Goal: Task Accomplishment & Management: Complete application form

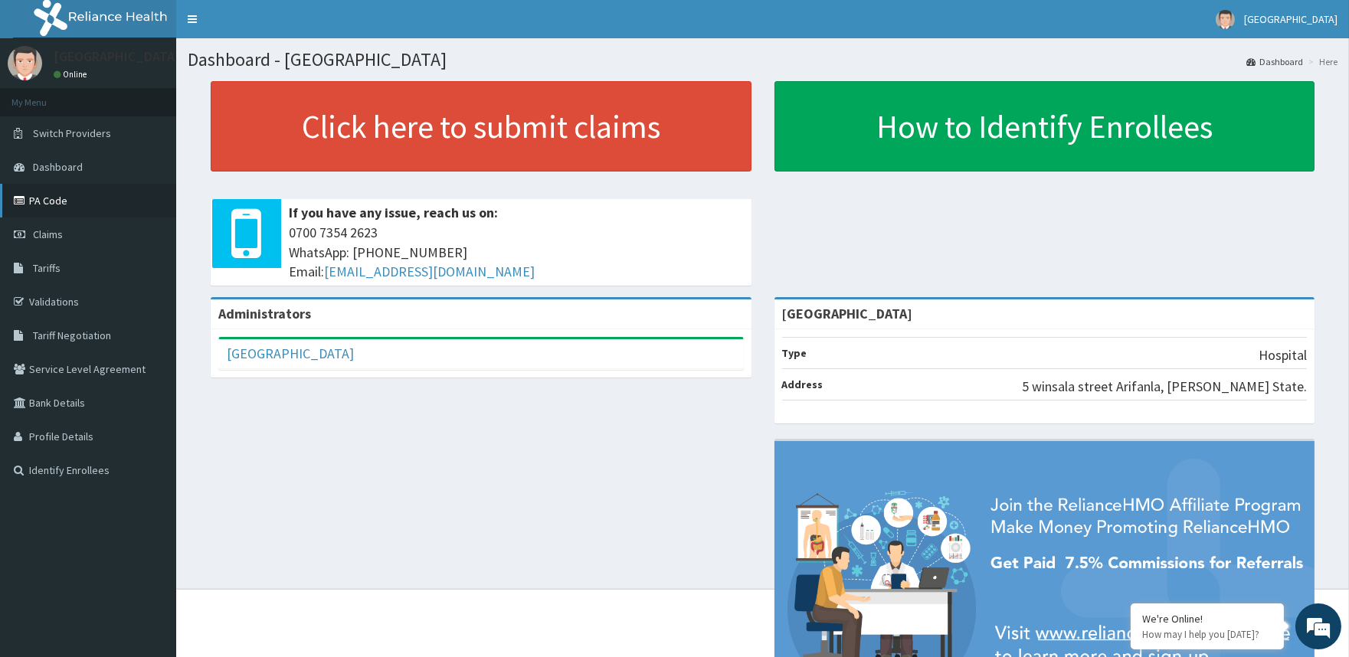
click at [54, 202] on link "PA Code" at bounding box center [88, 201] width 176 height 34
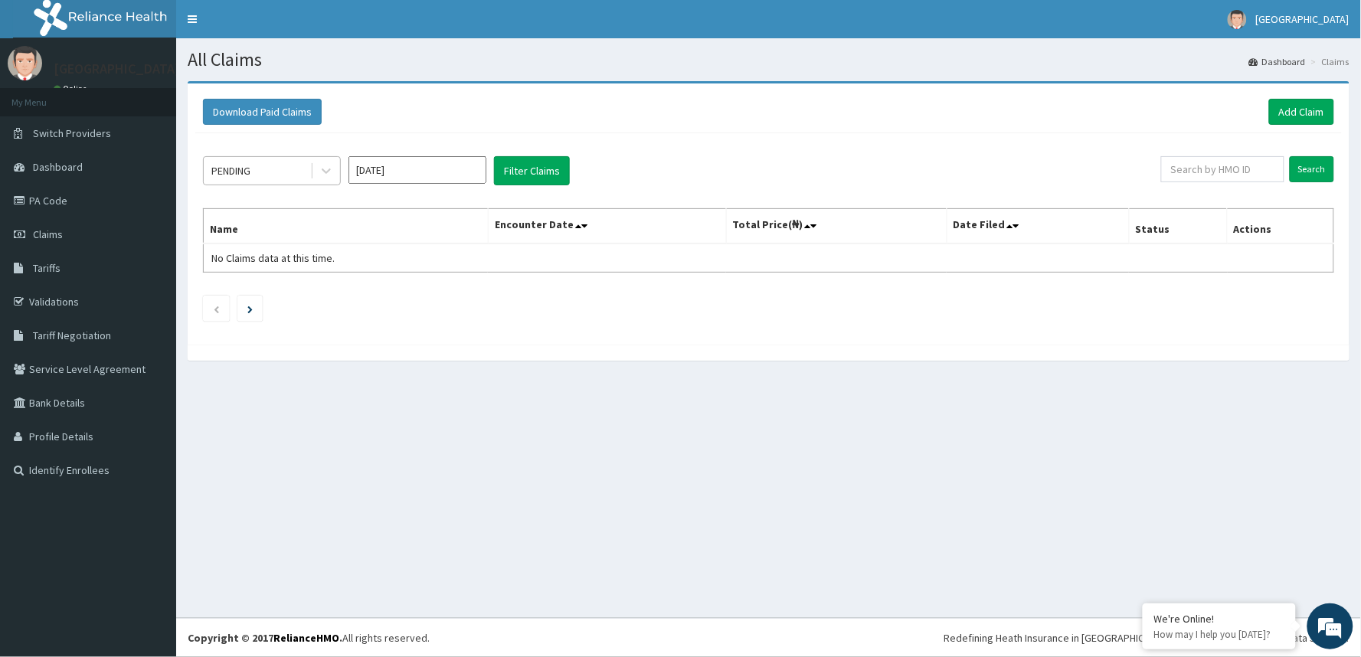
click at [304, 172] on div "PENDING" at bounding box center [257, 171] width 106 height 25
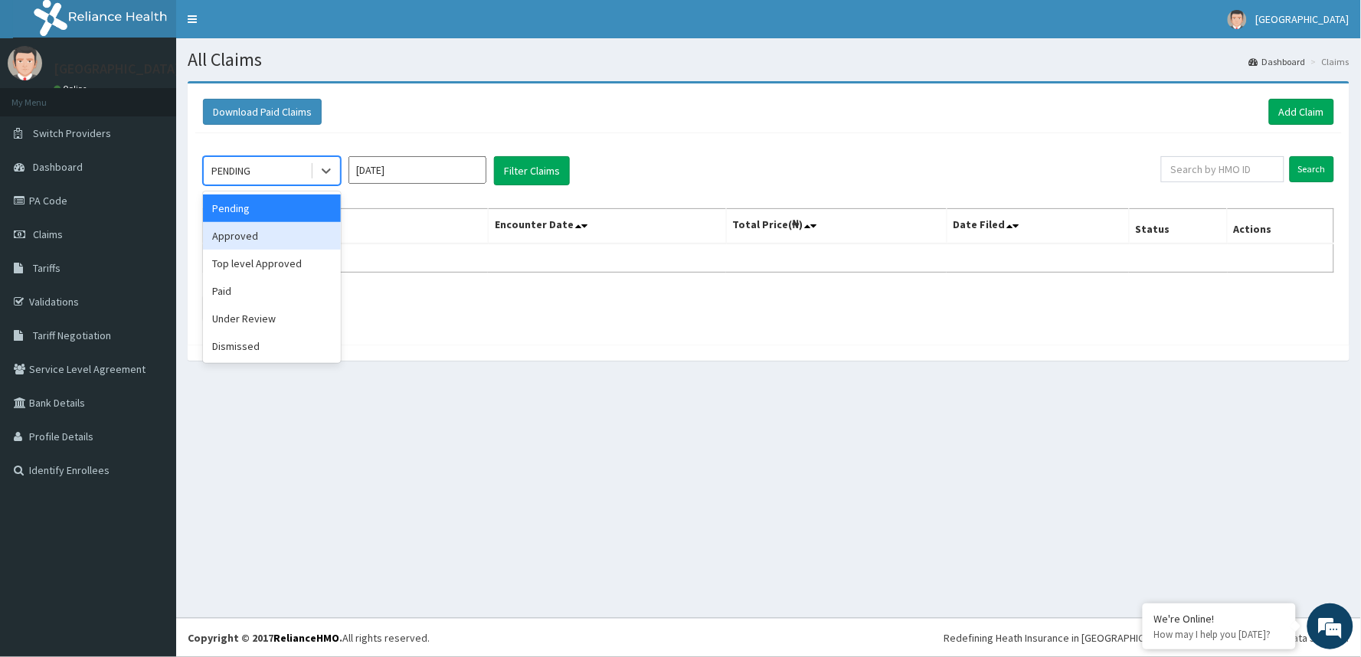
click at [272, 241] on div "Approved" at bounding box center [272, 236] width 138 height 28
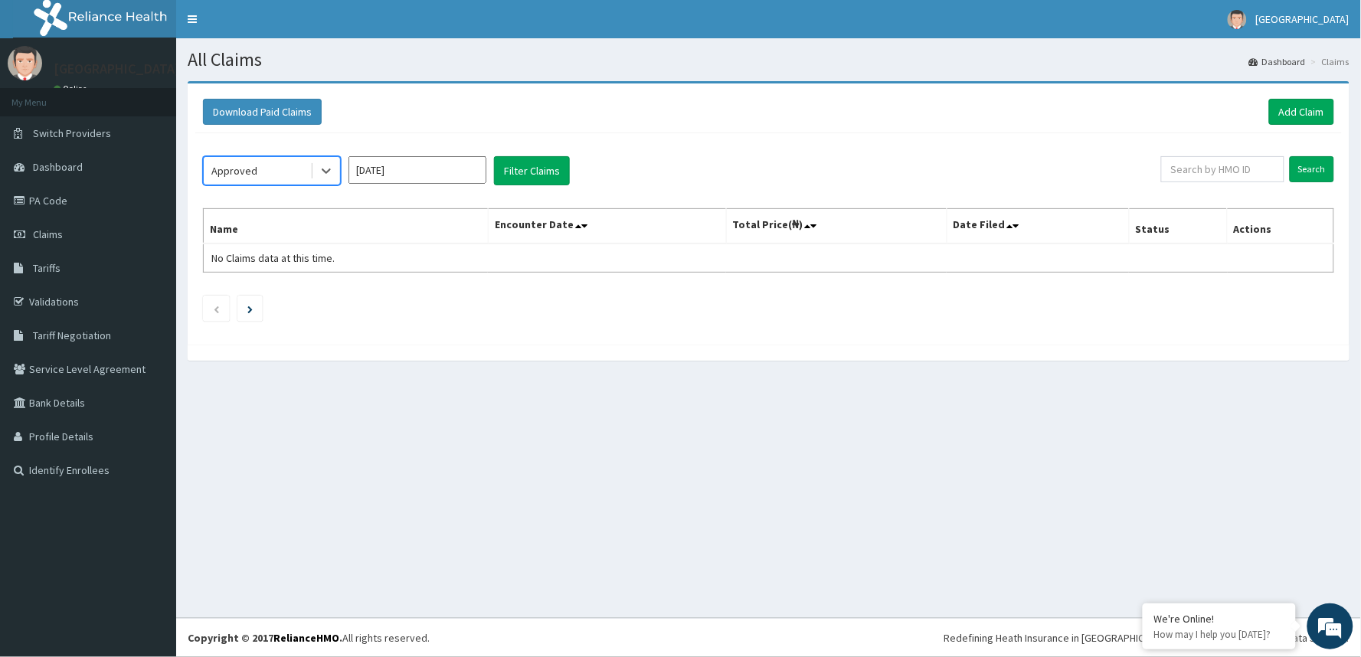
click at [374, 163] on input "[DATE]" at bounding box center [418, 170] width 138 height 28
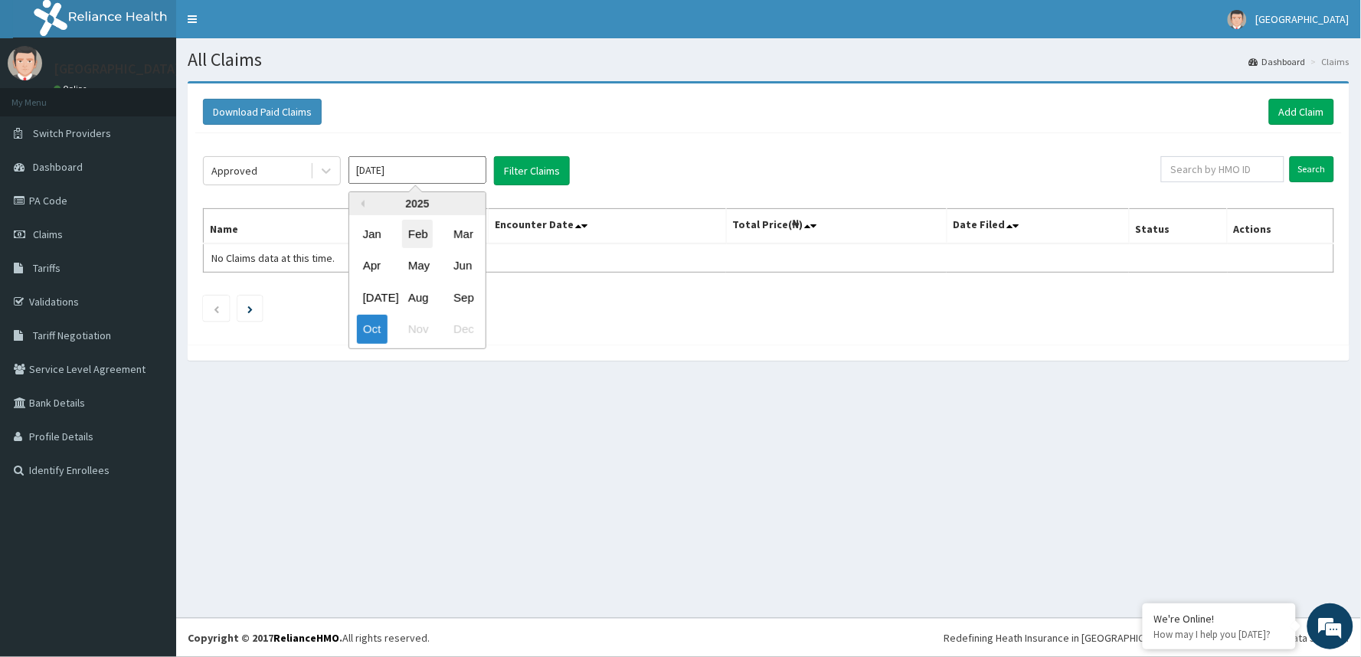
click at [419, 227] on div "Feb" at bounding box center [417, 234] width 31 height 28
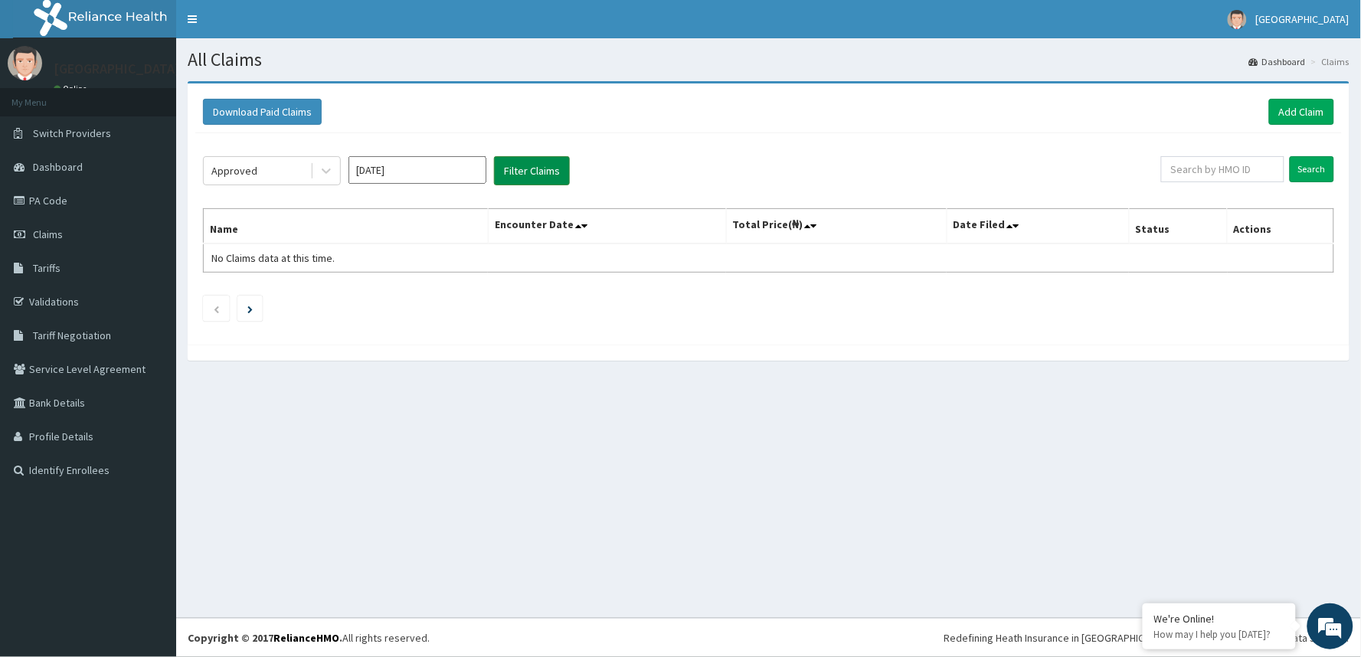
click at [521, 164] on button "Filter Claims" at bounding box center [532, 170] width 76 height 29
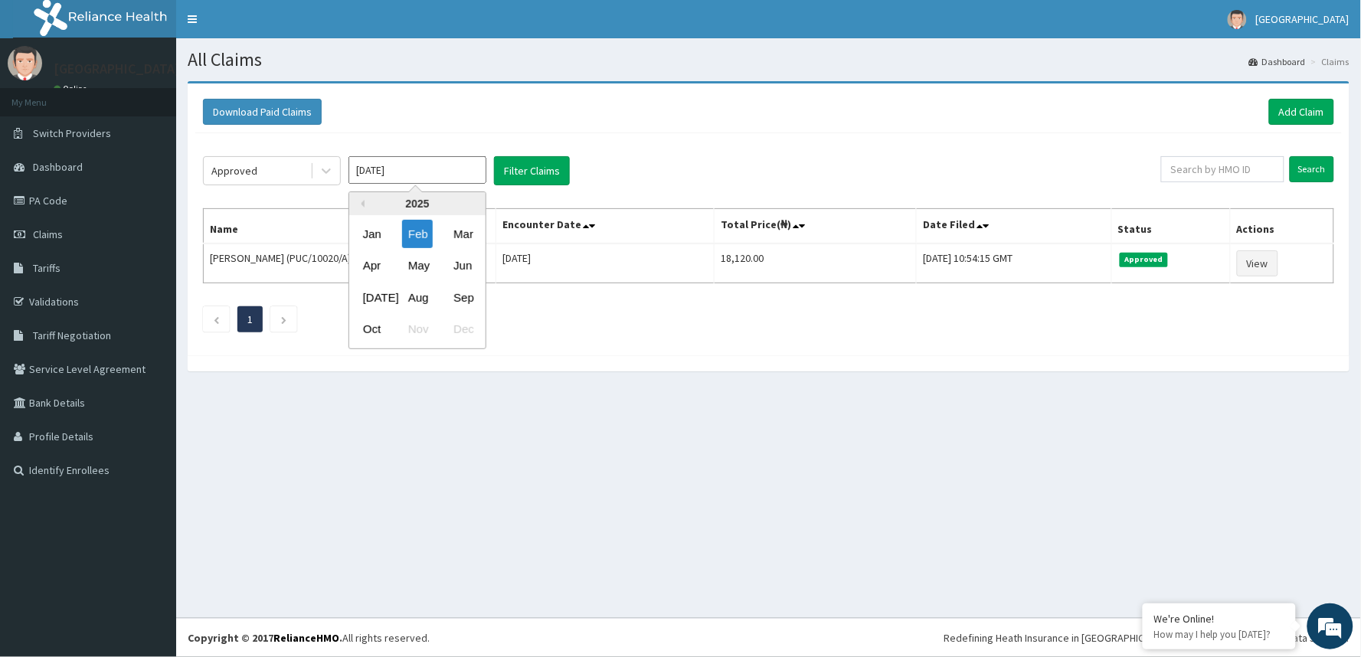
click at [434, 175] on input "[DATE]" at bounding box center [418, 170] width 138 height 28
click at [455, 232] on div "Mar" at bounding box center [462, 234] width 31 height 28
click at [526, 159] on button "Filter Claims" at bounding box center [532, 170] width 76 height 29
click at [522, 176] on button "Filter Claims" at bounding box center [532, 170] width 76 height 29
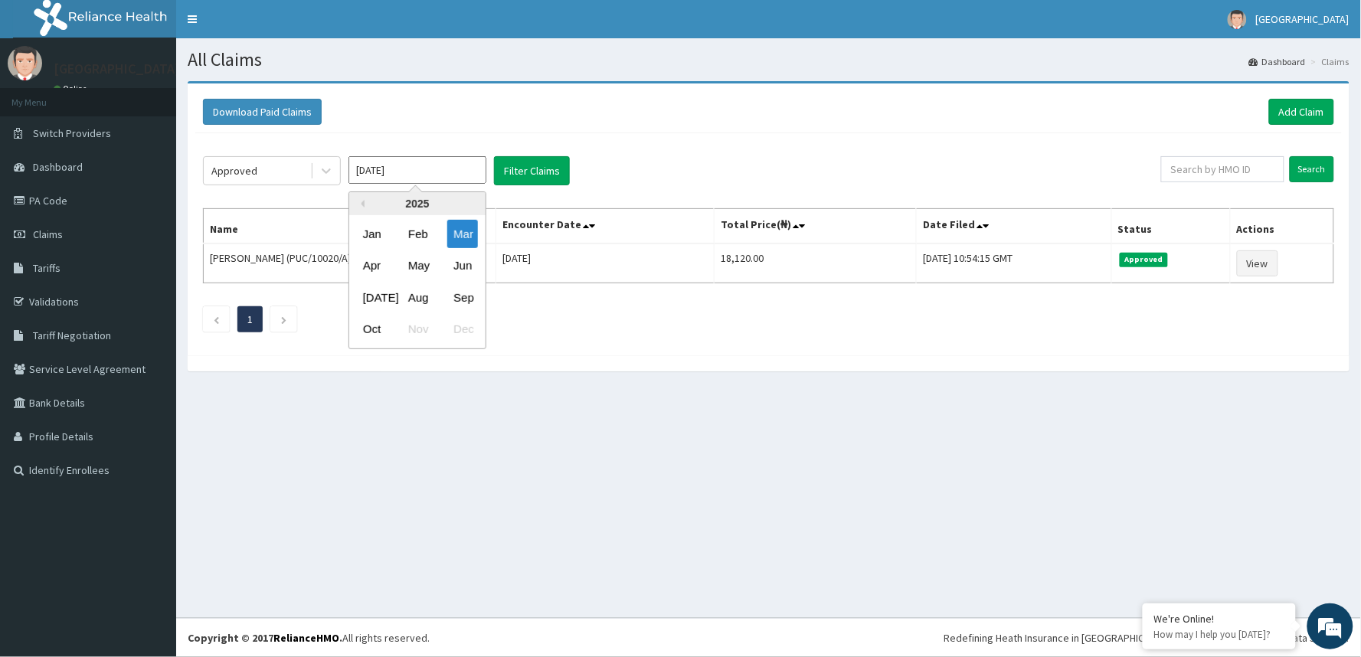
click at [449, 177] on input "[DATE]" at bounding box center [418, 170] width 138 height 28
click at [419, 244] on div "Feb" at bounding box center [417, 234] width 31 height 28
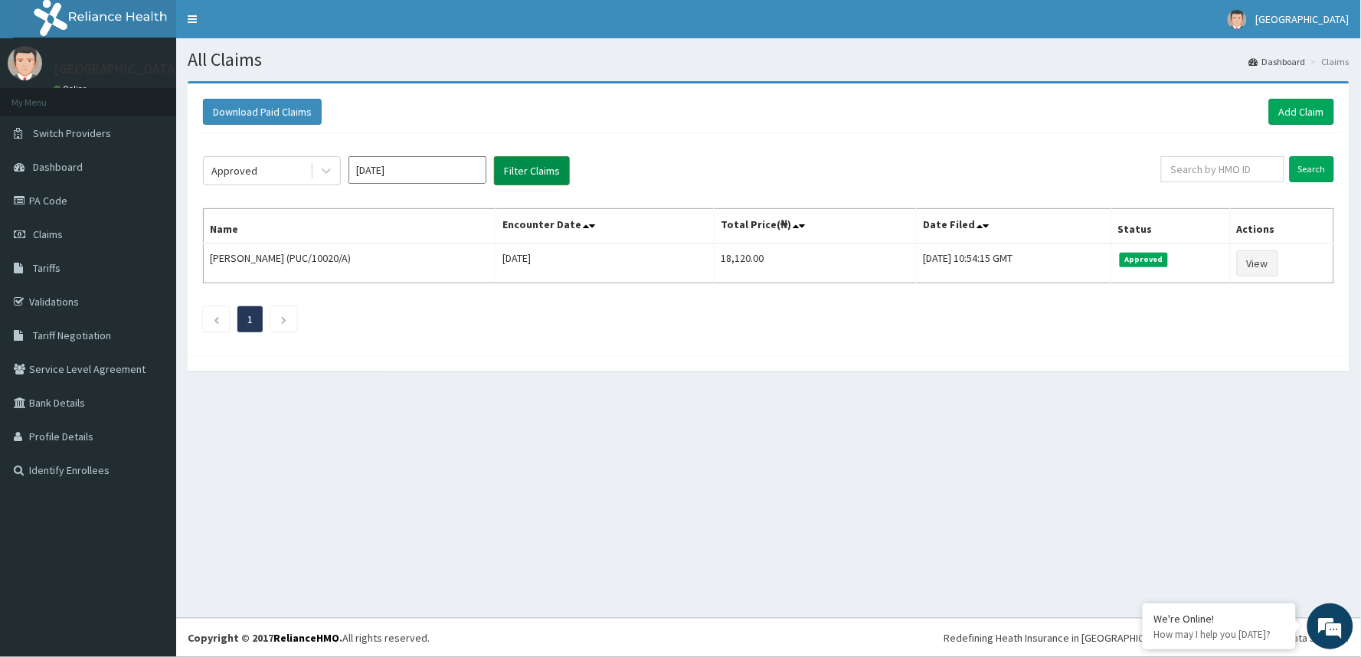
click at [523, 170] on button "Filter Claims" at bounding box center [532, 170] width 76 height 29
click at [450, 170] on input "[DATE]" at bounding box center [418, 170] width 138 height 28
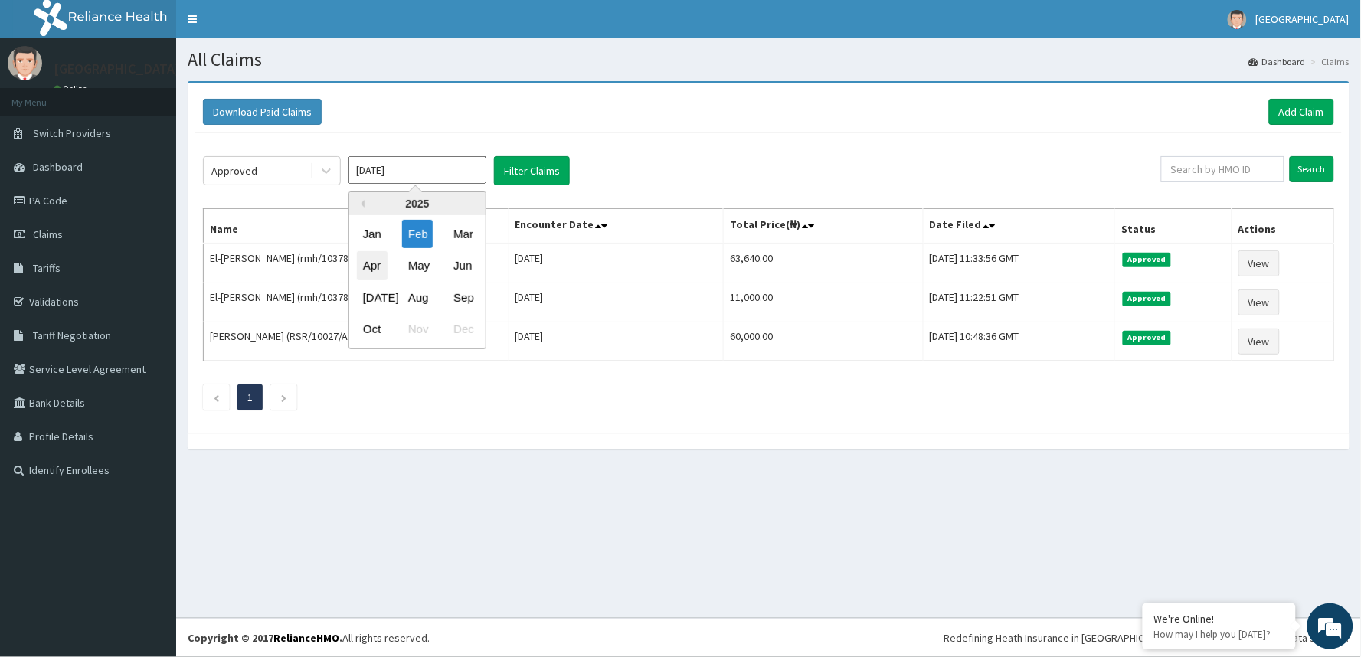
click at [377, 261] on div "Apr" at bounding box center [372, 266] width 31 height 28
click at [509, 176] on button "Filter Claims" at bounding box center [532, 170] width 76 height 29
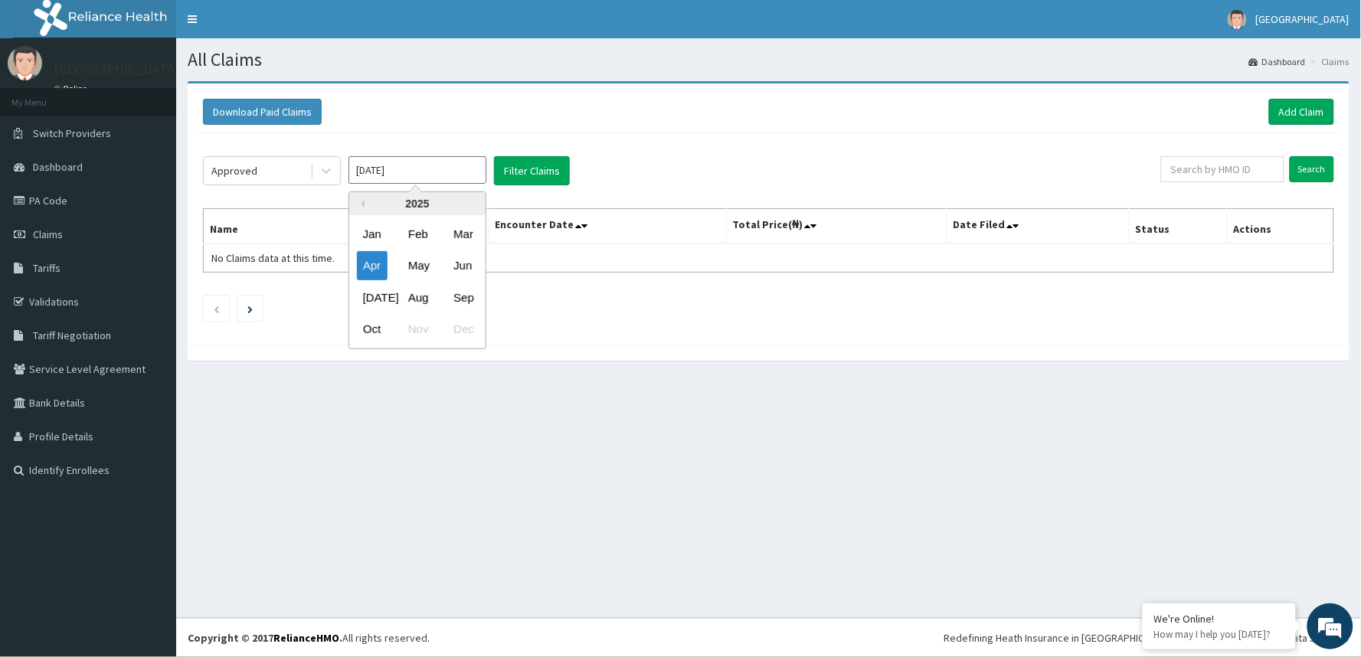
click at [425, 181] on input "[DATE]" at bounding box center [418, 170] width 138 height 28
click at [412, 236] on div "Feb" at bounding box center [417, 234] width 31 height 28
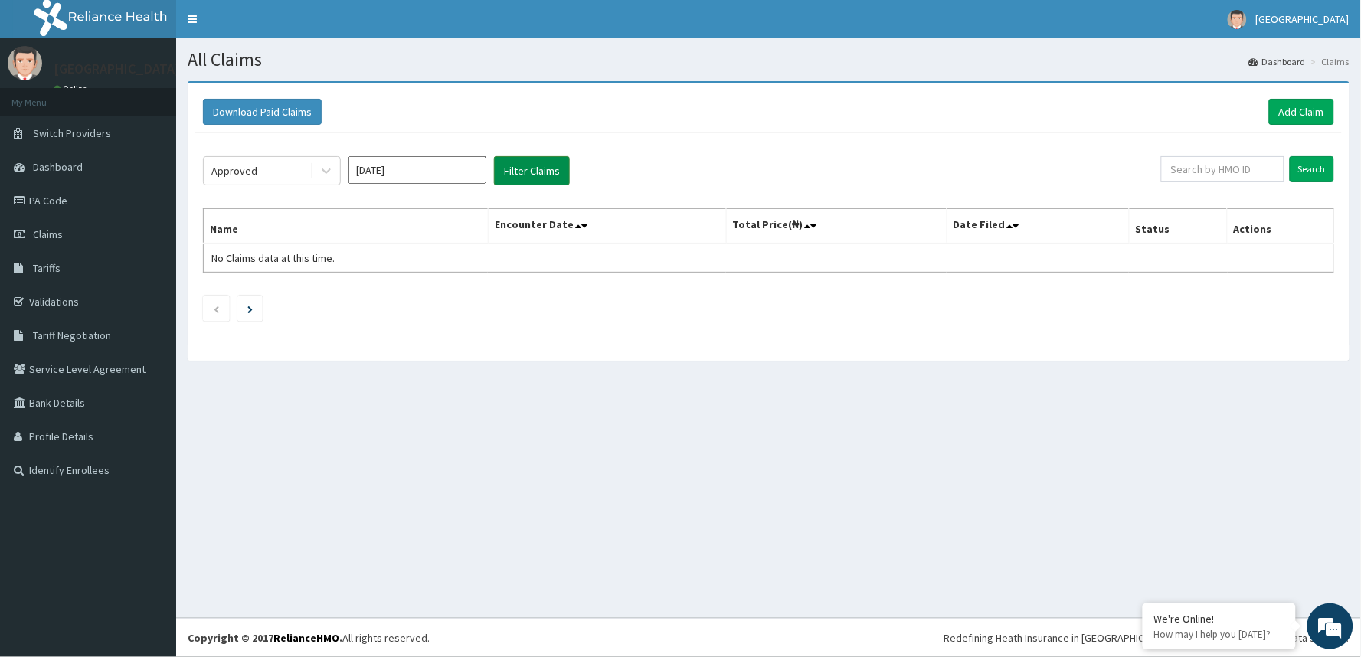
click at [510, 185] on button "Filter Claims" at bounding box center [532, 170] width 76 height 29
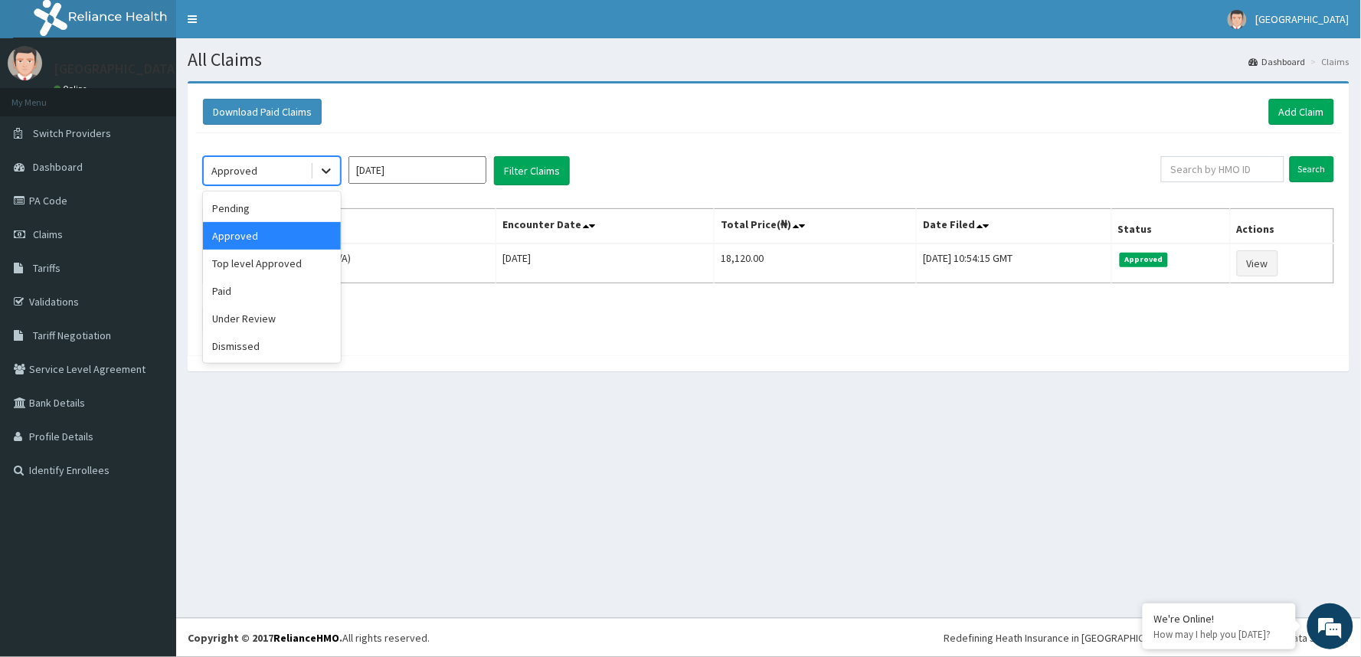
click at [332, 172] on icon at bounding box center [326, 170] width 15 height 15
click at [277, 210] on div "Pending" at bounding box center [272, 209] width 138 height 28
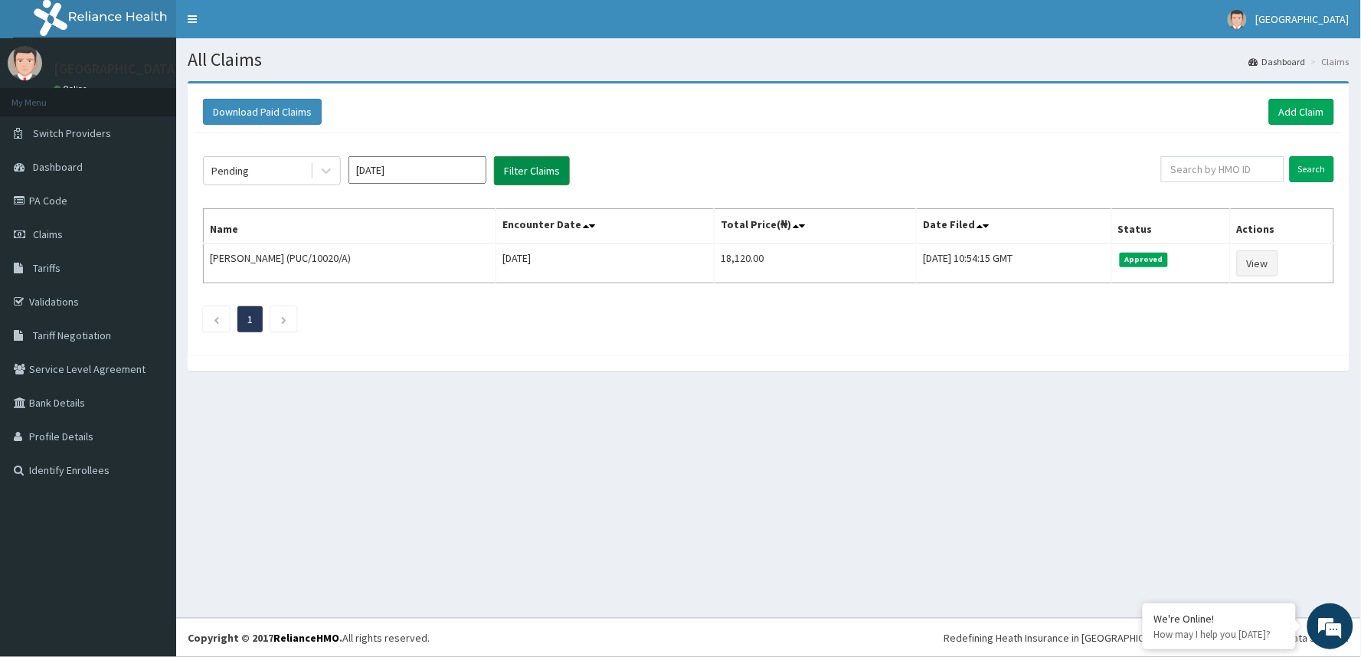
click at [516, 171] on button "Filter Claims" at bounding box center [532, 170] width 76 height 29
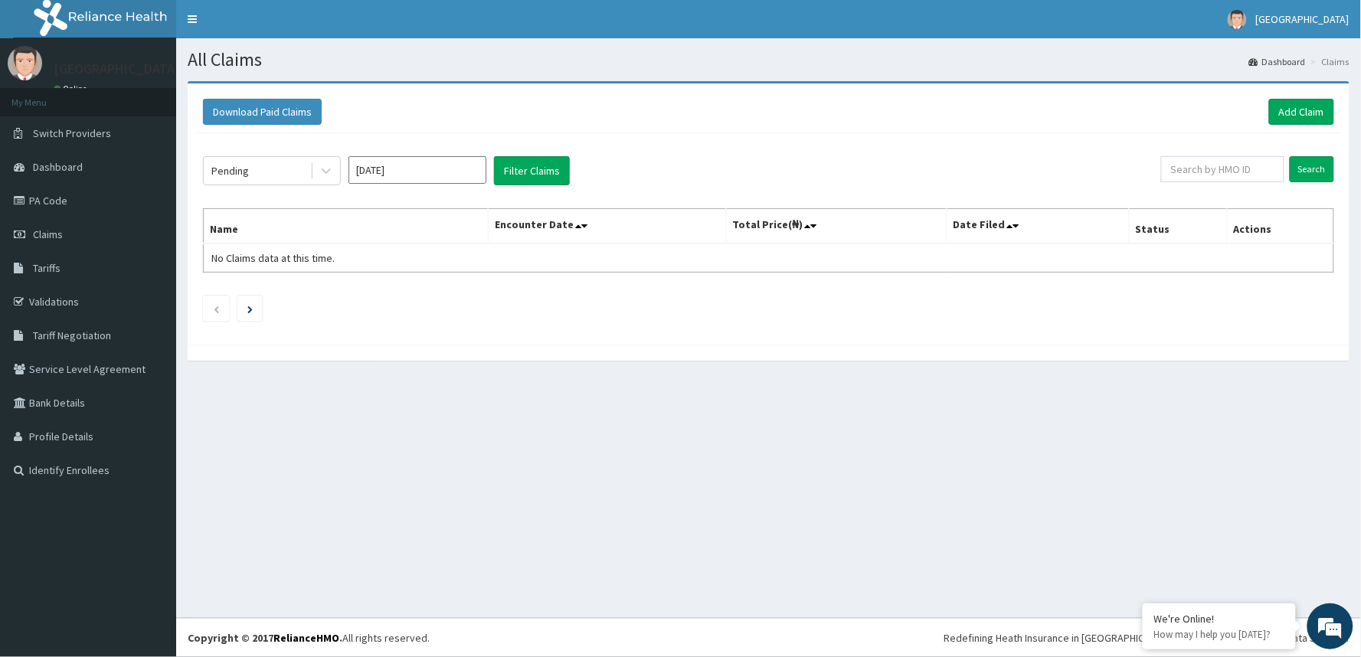
click at [454, 172] on input "[DATE]" at bounding box center [418, 170] width 138 height 28
click at [461, 228] on div "Mar" at bounding box center [462, 234] width 31 height 28
type input "[DATE]"
click at [530, 172] on button "Filter Claims" at bounding box center [532, 170] width 76 height 29
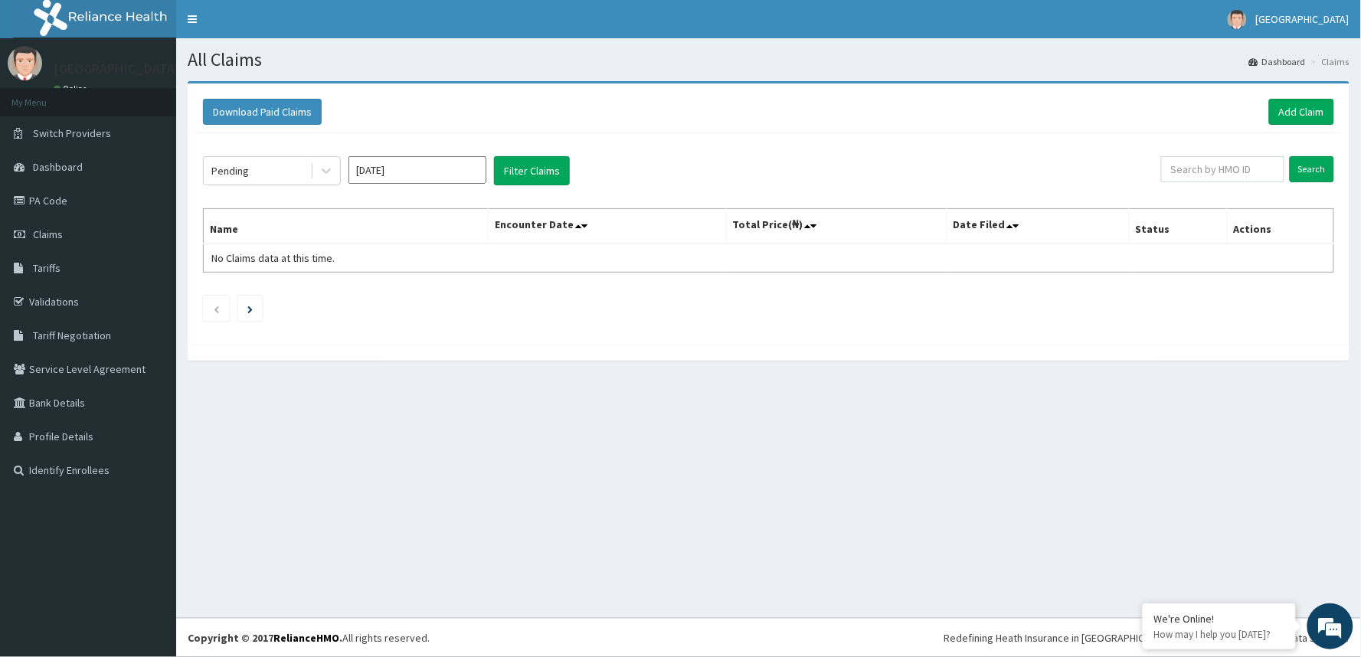
click at [437, 173] on input "[DATE]" at bounding box center [418, 170] width 138 height 28
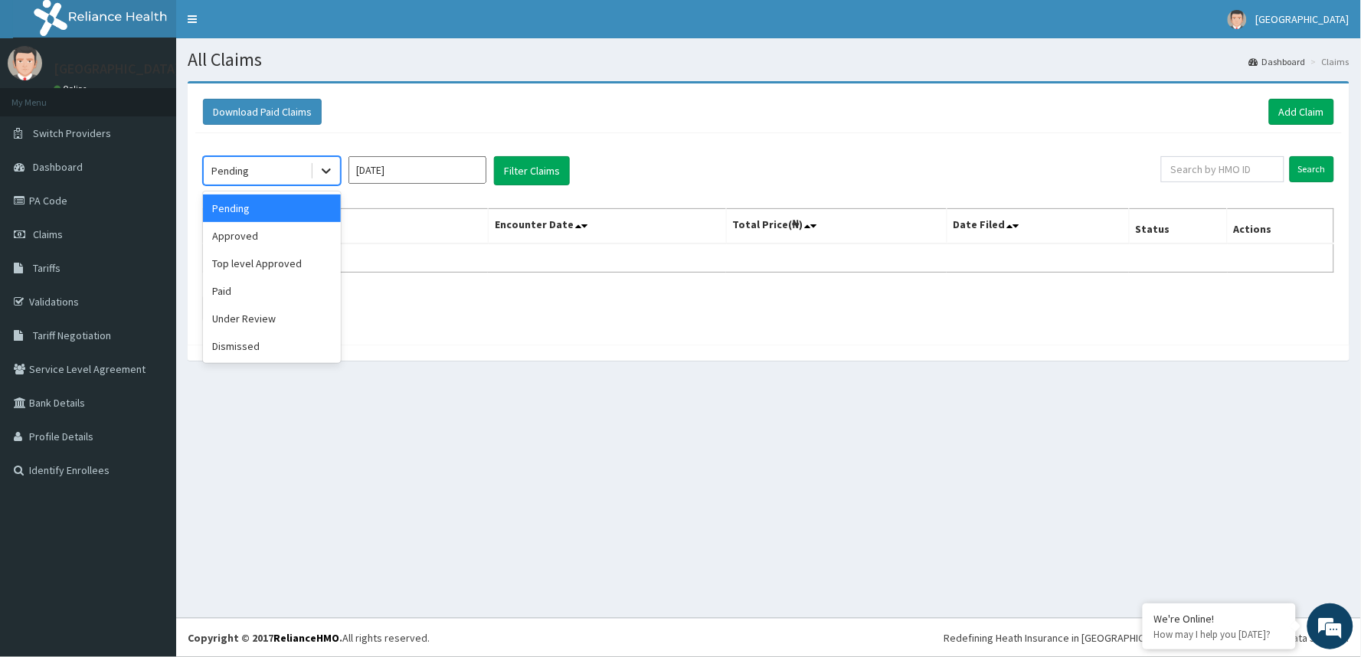
click at [323, 172] on icon at bounding box center [326, 170] width 15 height 15
click at [301, 239] on div "Approved" at bounding box center [272, 236] width 138 height 28
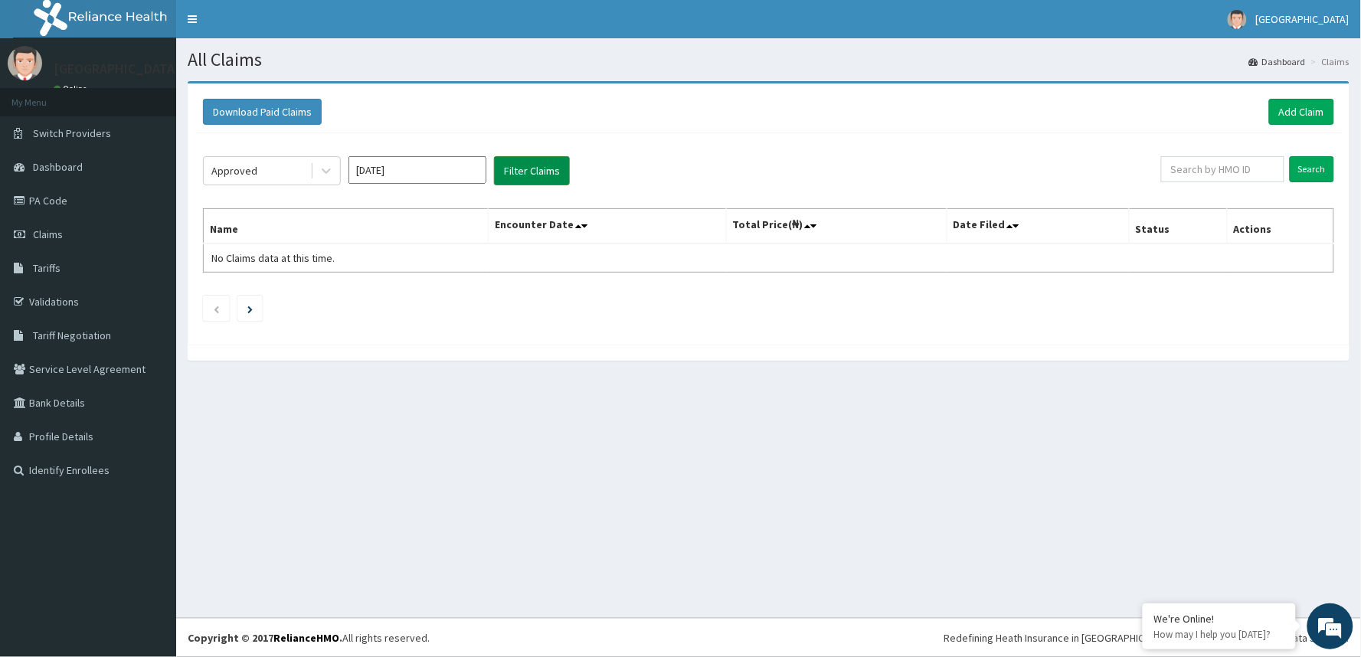
click at [508, 169] on button "Filter Claims" at bounding box center [532, 170] width 76 height 29
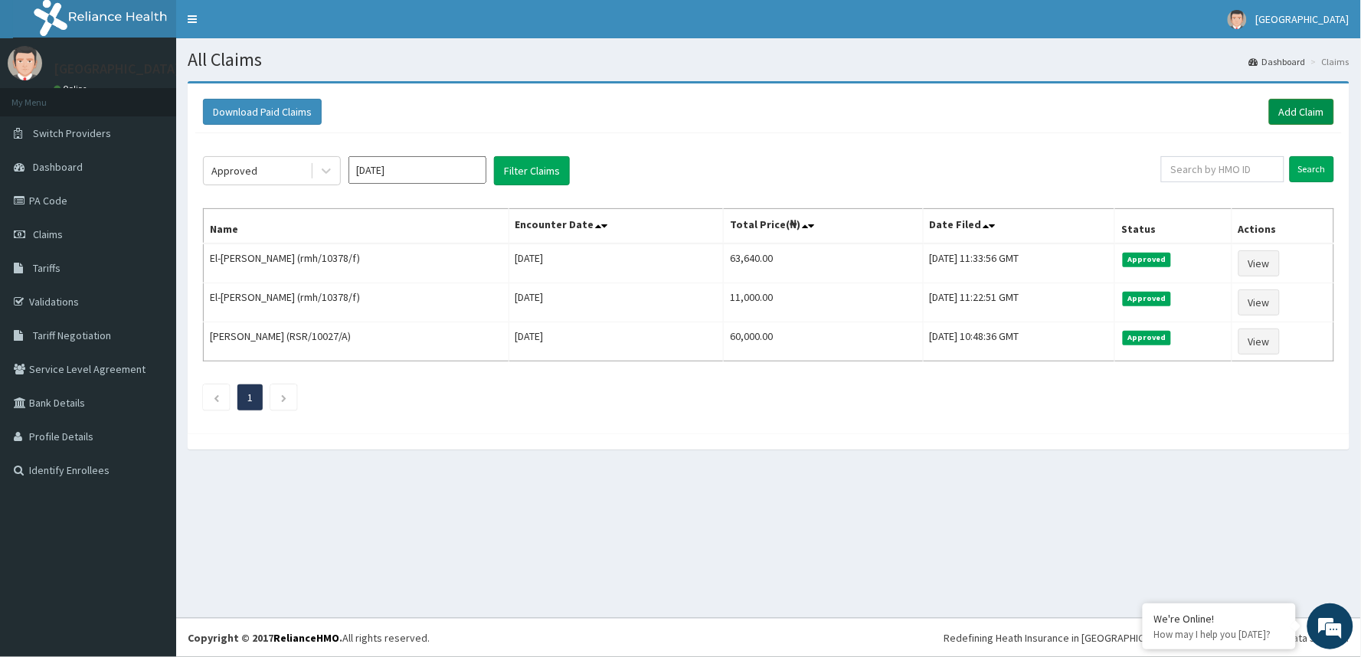
click at [1288, 113] on link "Add Claim" at bounding box center [1301, 112] width 65 height 26
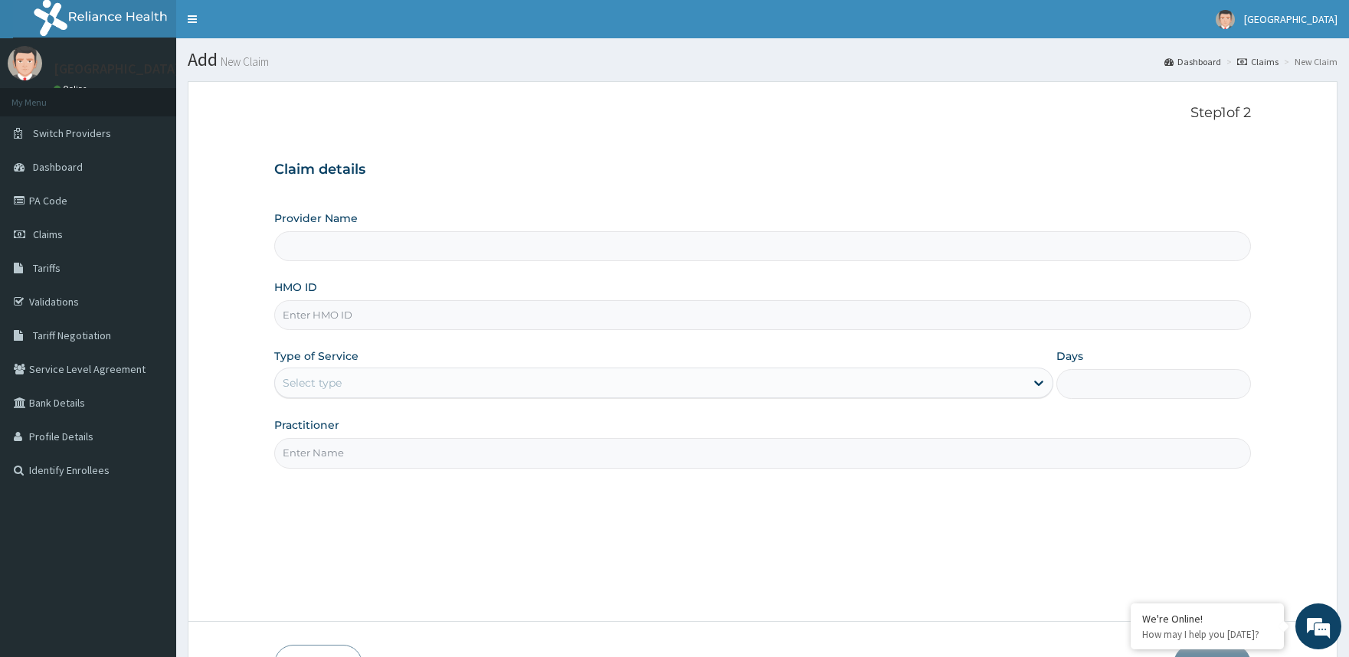
type input "[GEOGRAPHIC_DATA]"
